Goal: Task Accomplishment & Management: Manage account settings

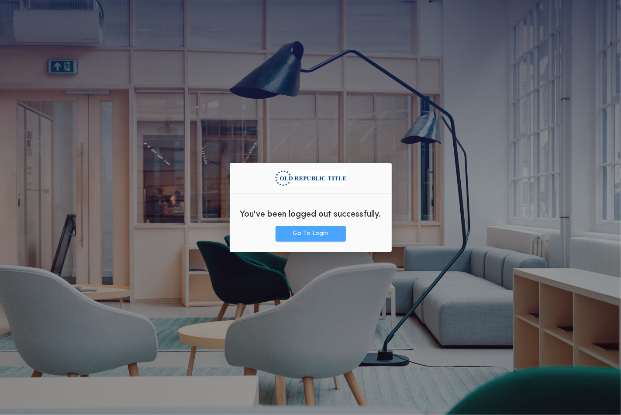
click at [296, 237] on button "Go To Login" at bounding box center [311, 234] width 70 height 16
